Goal: Information Seeking & Learning: Compare options

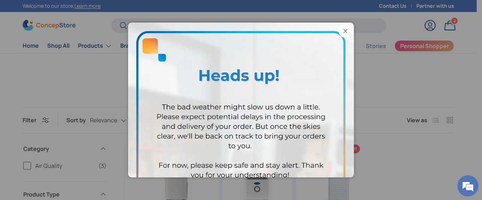
click at [343, 32] on button "Close" at bounding box center [345, 30] width 13 height 13
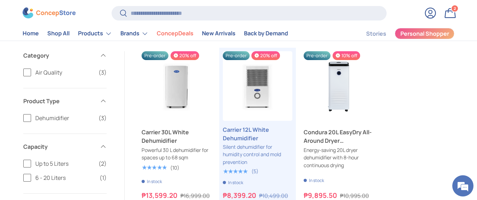
scroll to position [118, 0]
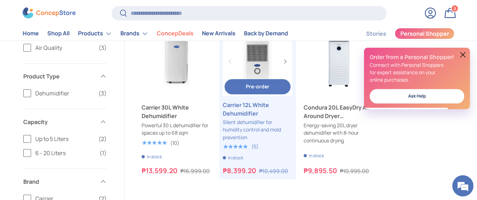
click at [241, 74] on link "Carrier 12L White Dehumidifier" at bounding box center [258, 61] width 70 height 70
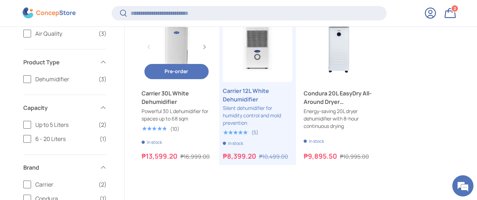
drag, startPoint x: 163, startPoint y: 53, endPoint x: 158, endPoint y: 53, distance: 4.9
click at [162, 53] on link "Carrier 30L White Dehumidifier" at bounding box center [177, 47] width 70 height 70
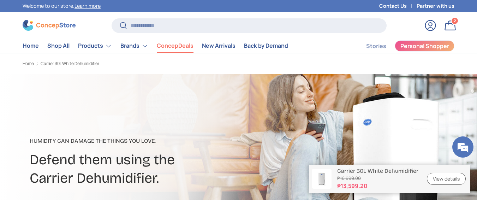
click at [179, 45] on link "ConcepDeals" at bounding box center [175, 46] width 37 height 14
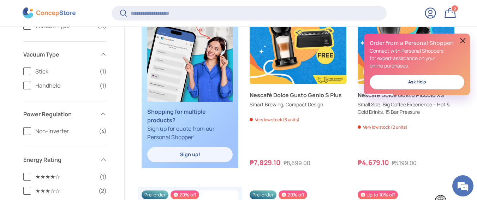
scroll to position [647, 0]
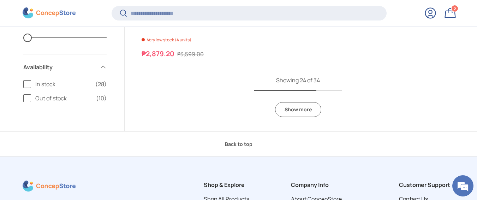
scroll to position [2118, 0]
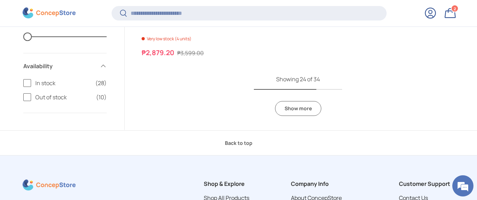
click at [298, 114] on link "Show more" at bounding box center [298, 108] width 46 height 15
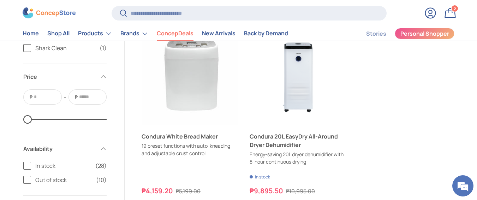
scroll to position [2531, 0]
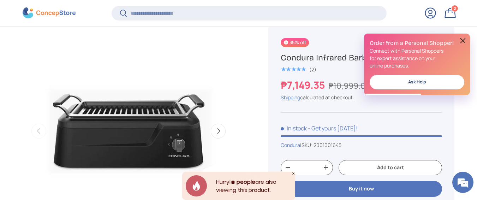
scroll to position [293, 0]
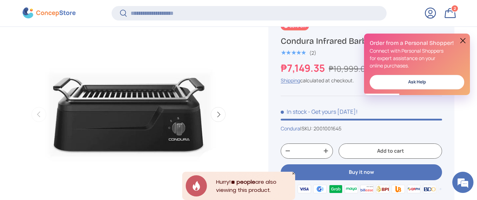
click at [464, 40] on button at bounding box center [463, 40] width 8 height 8
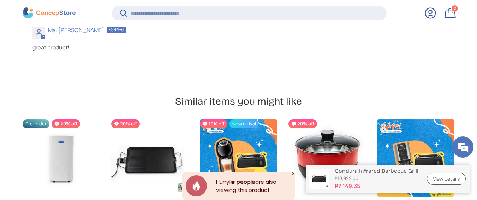
scroll to position [2058, 0]
